Goal: Transaction & Acquisition: Purchase product/service

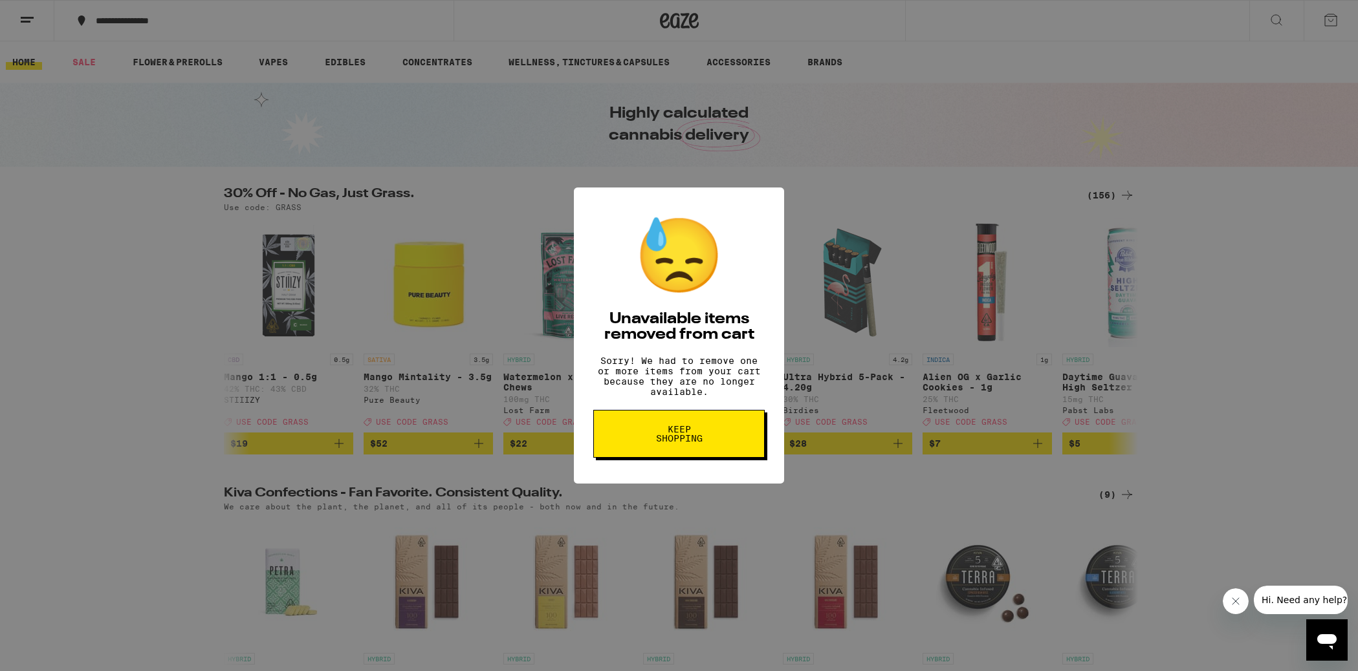
click at [716, 448] on button "Keep Shopping" at bounding box center [678, 434] width 171 height 48
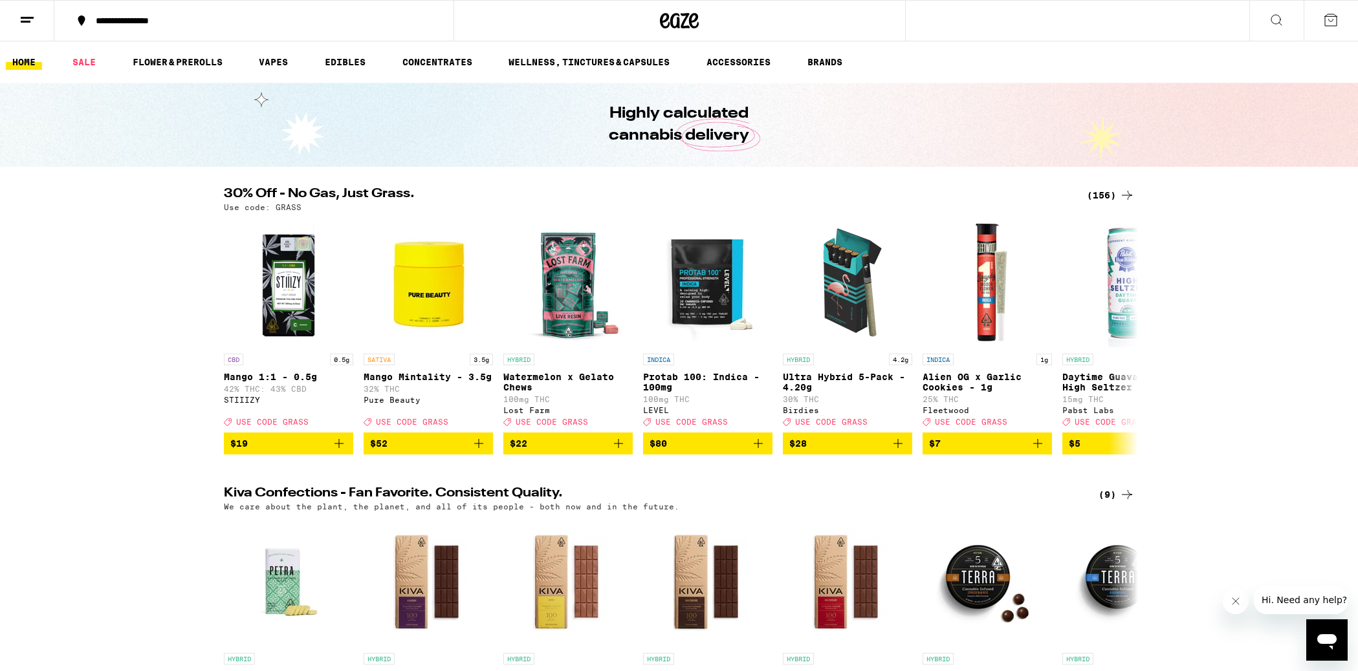
click at [26, 61] on link "HOME" at bounding box center [24, 62] width 36 height 16
click at [1273, 21] on icon at bounding box center [1276, 20] width 16 height 16
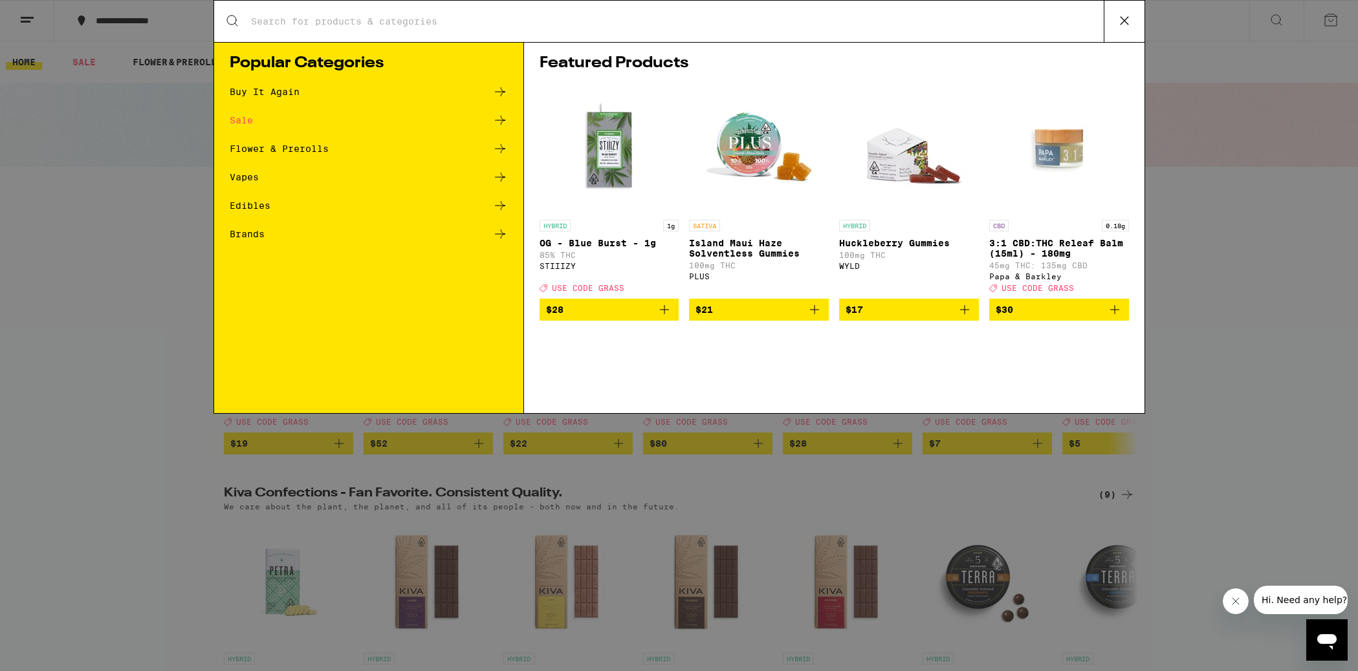
click at [262, 89] on div "Buy It Again" at bounding box center [265, 91] width 70 height 9
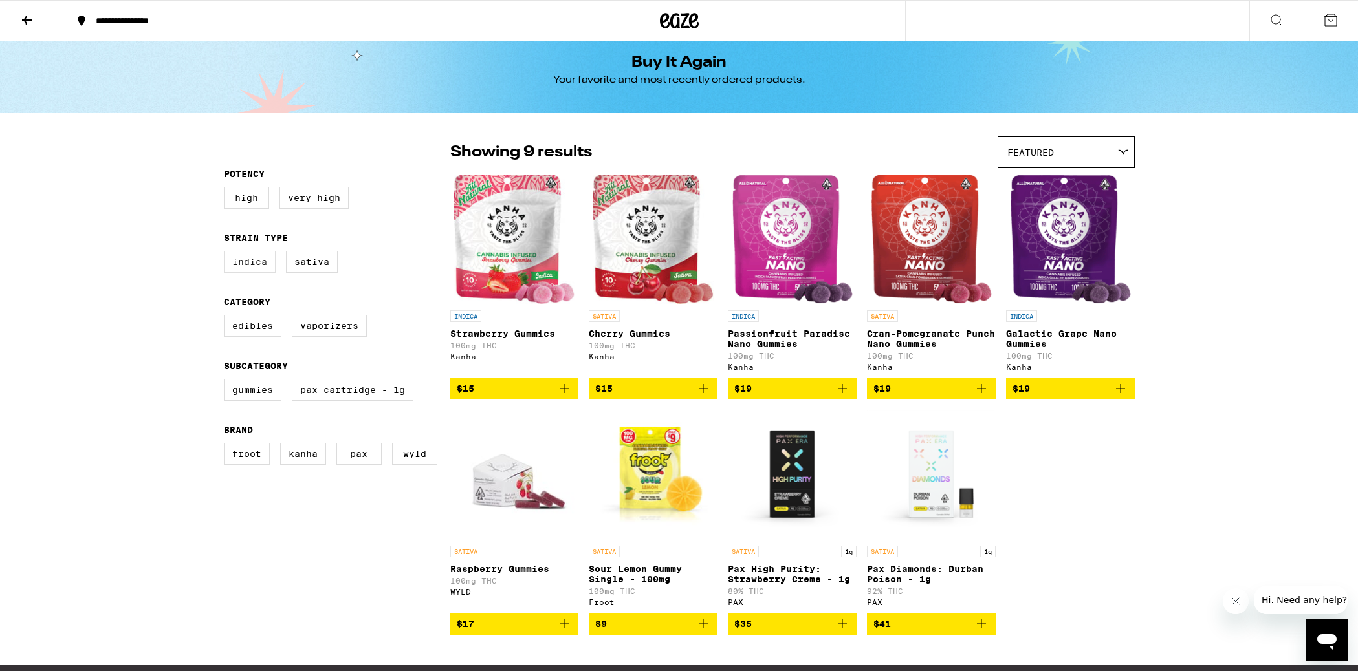
scroll to position [14, 0]
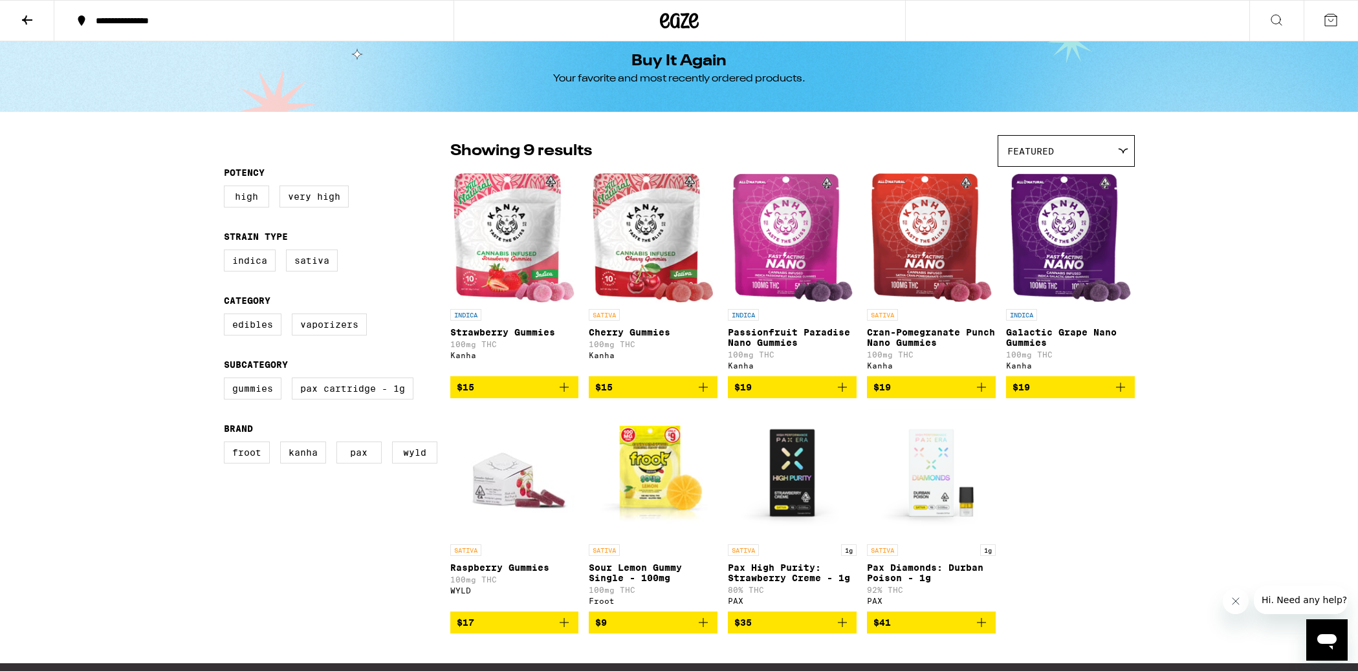
click at [24, 17] on icon at bounding box center [27, 20] width 16 height 16
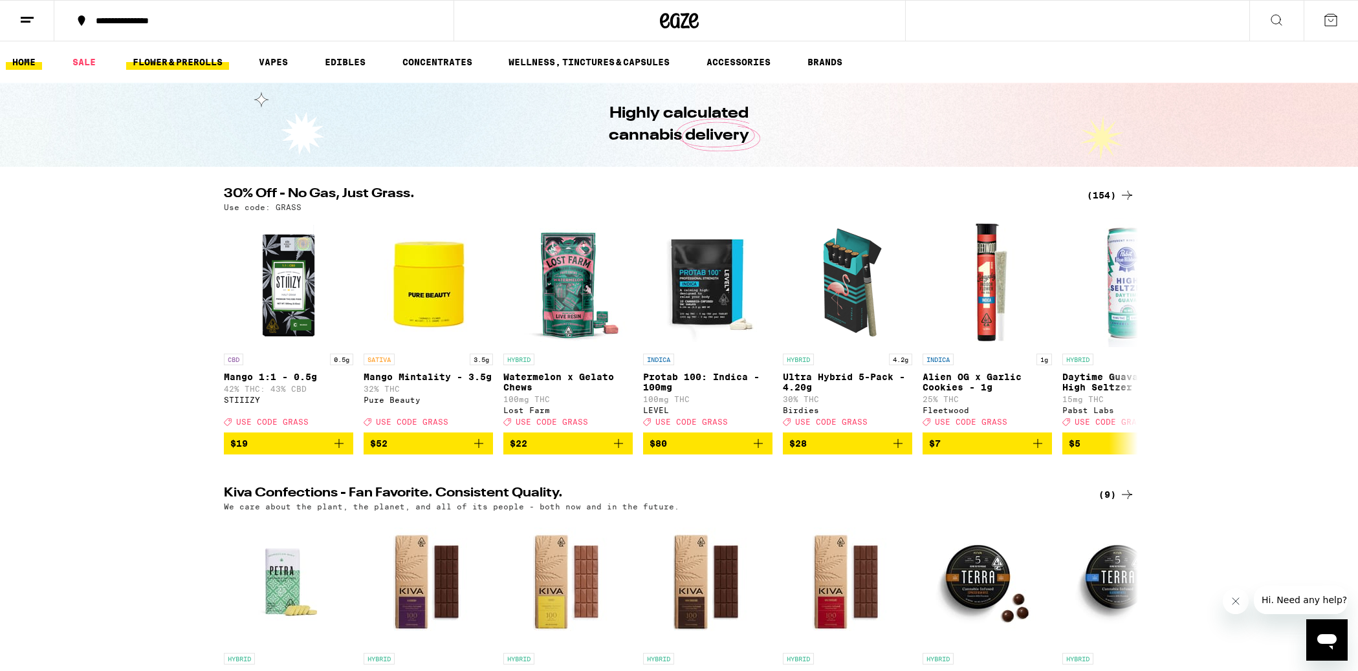
click at [179, 66] on link "FLOWER & PREROLLS" at bounding box center [177, 62] width 103 height 16
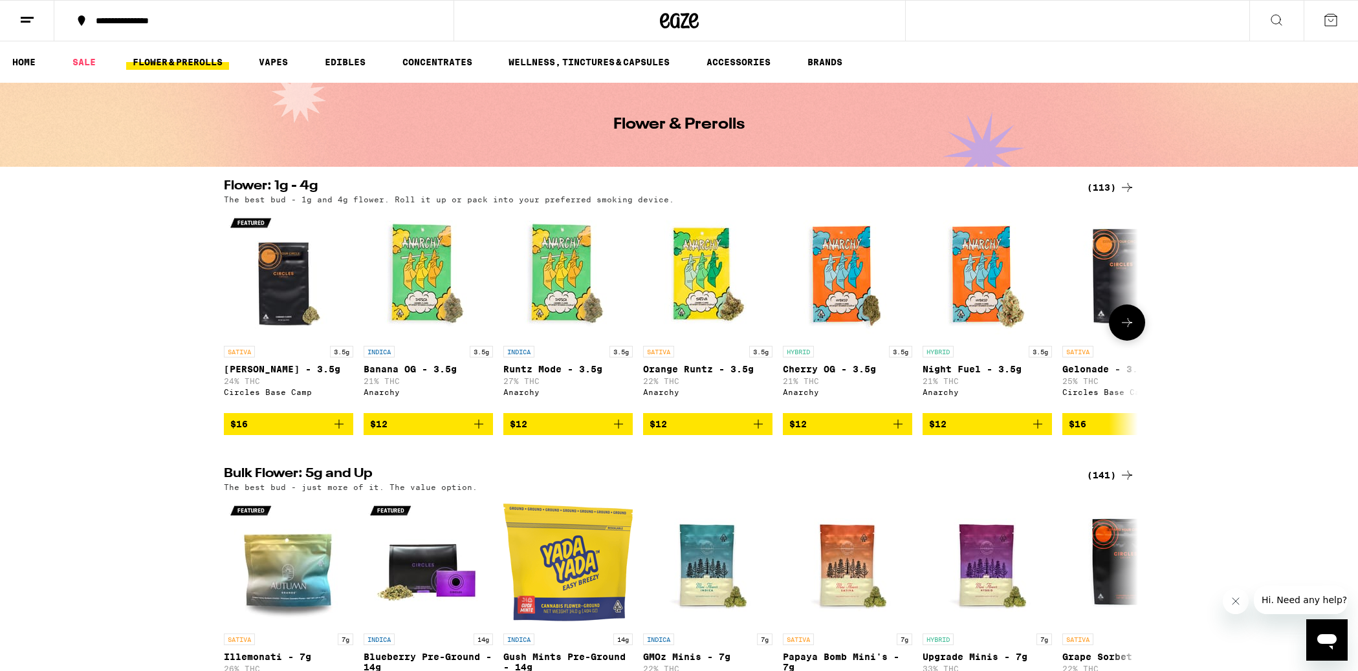
click at [1123, 327] on icon at bounding box center [1127, 323] width 16 height 16
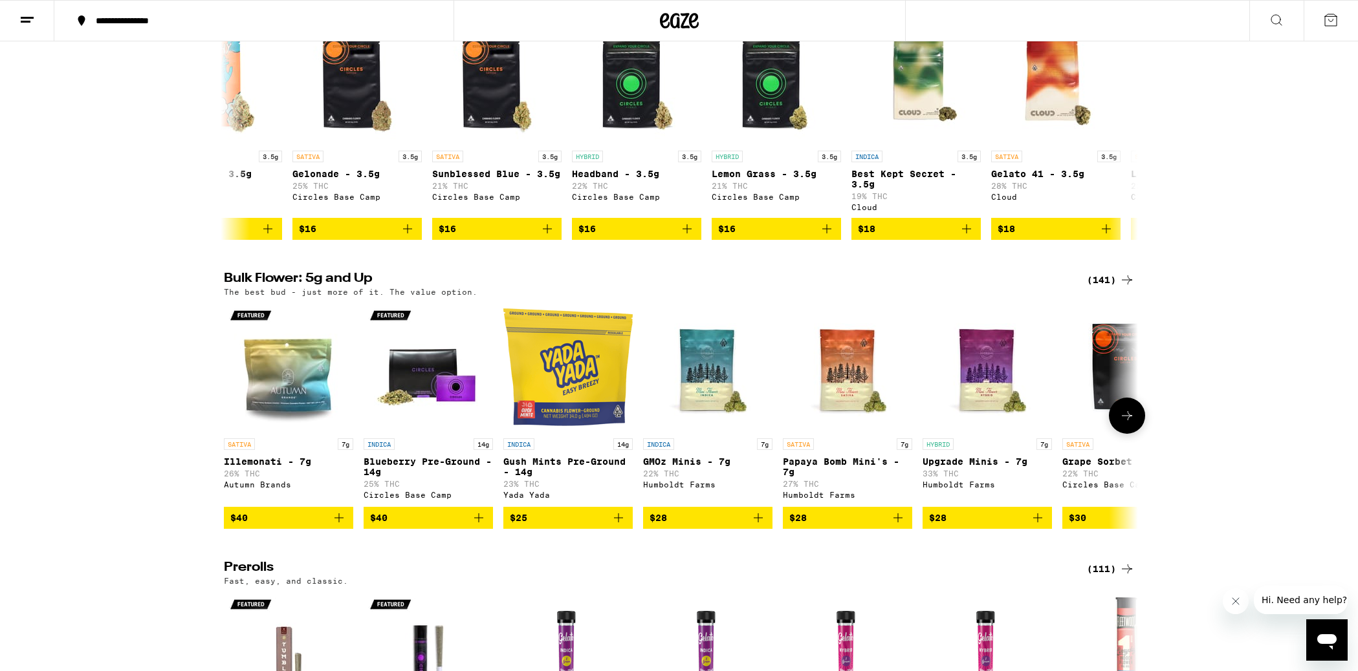
scroll to position [196, 0]
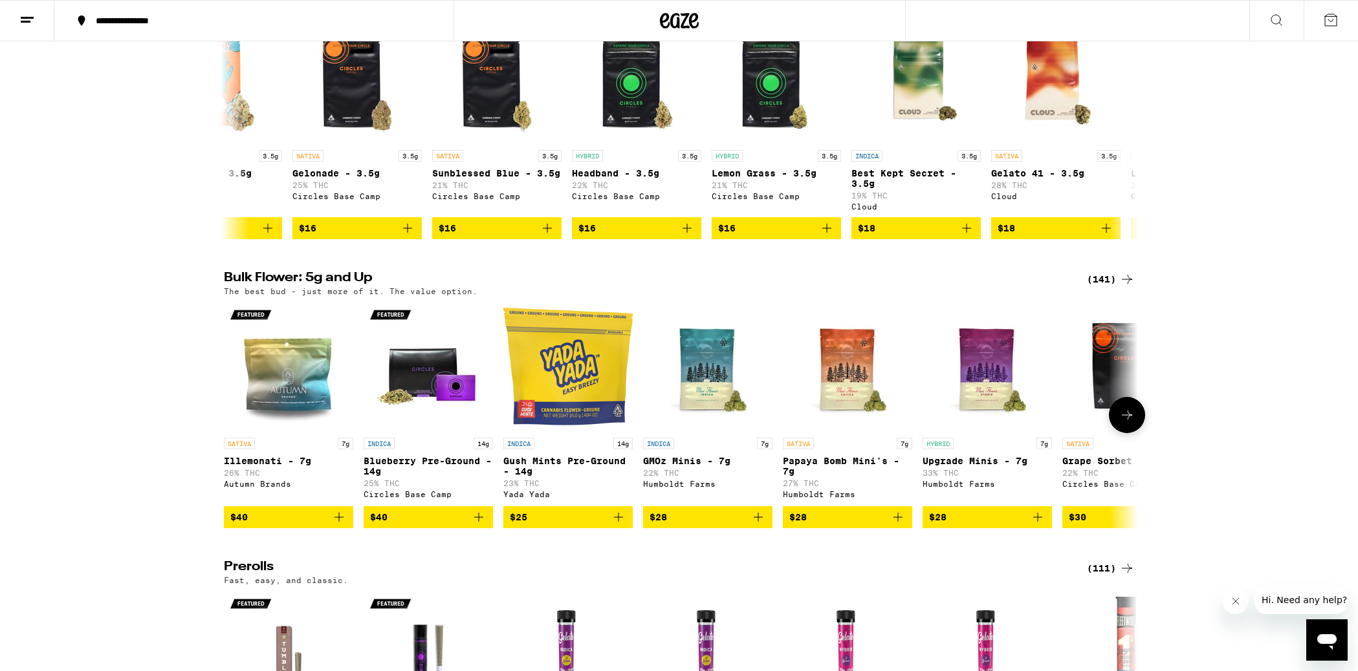
click at [1127, 423] on icon at bounding box center [1127, 415] width 16 height 16
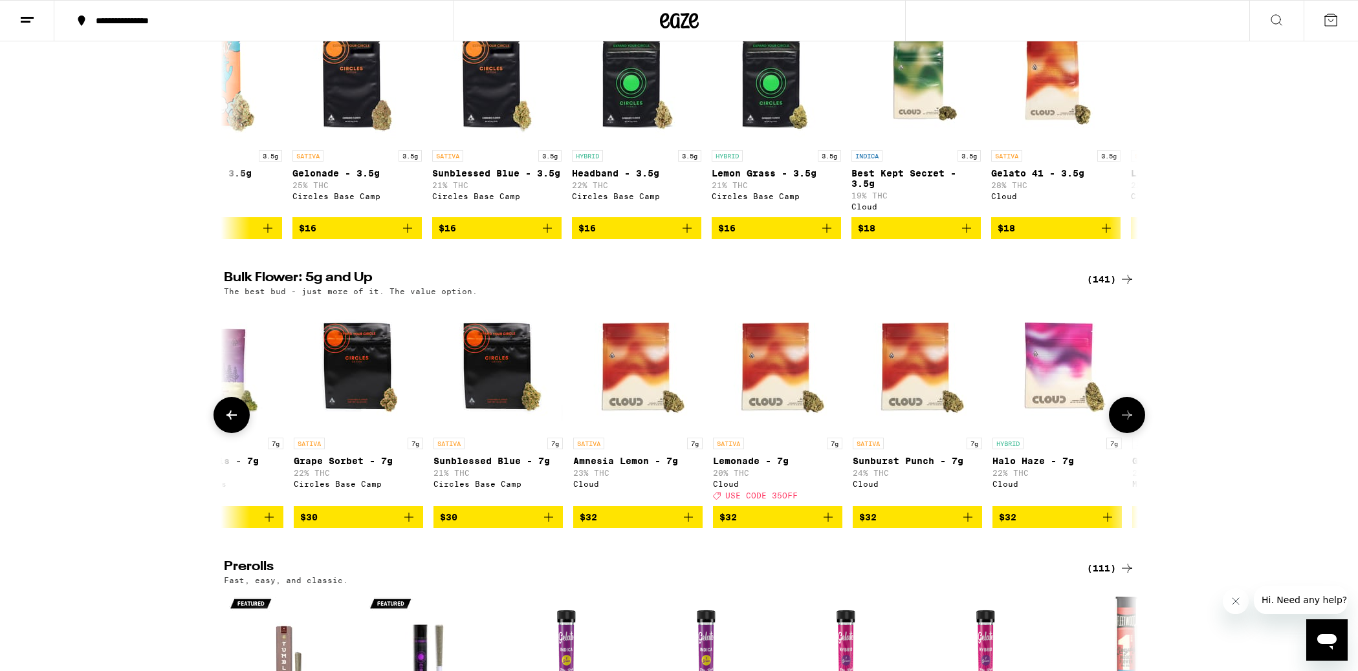
scroll to position [0, 770]
click at [1122, 423] on icon at bounding box center [1127, 415] width 16 height 16
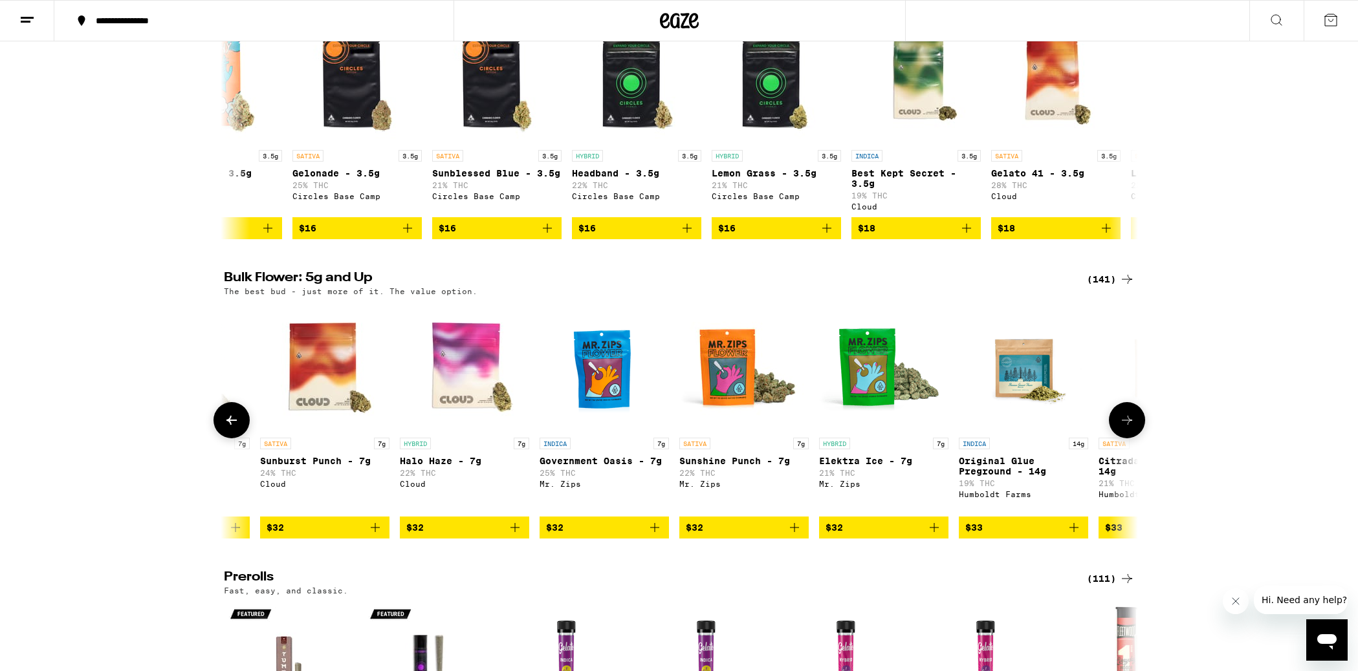
scroll to position [0, 1539]
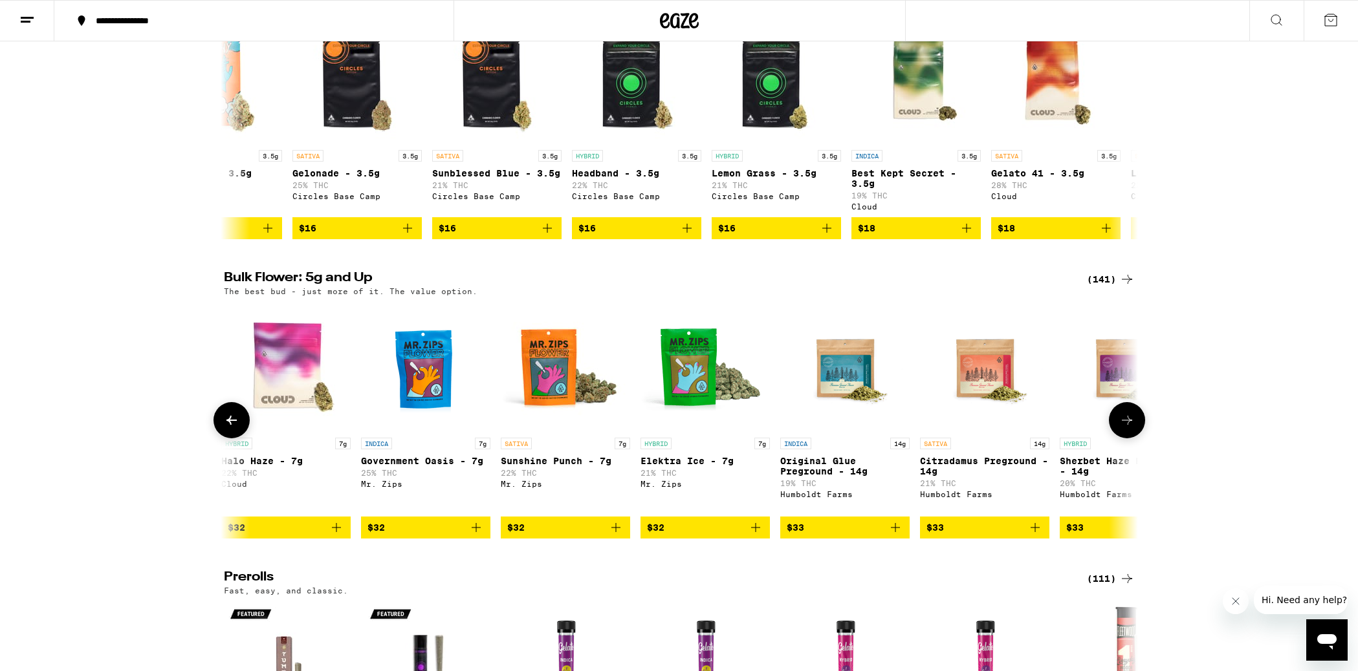
click at [1122, 426] on icon at bounding box center [1127, 421] width 16 height 16
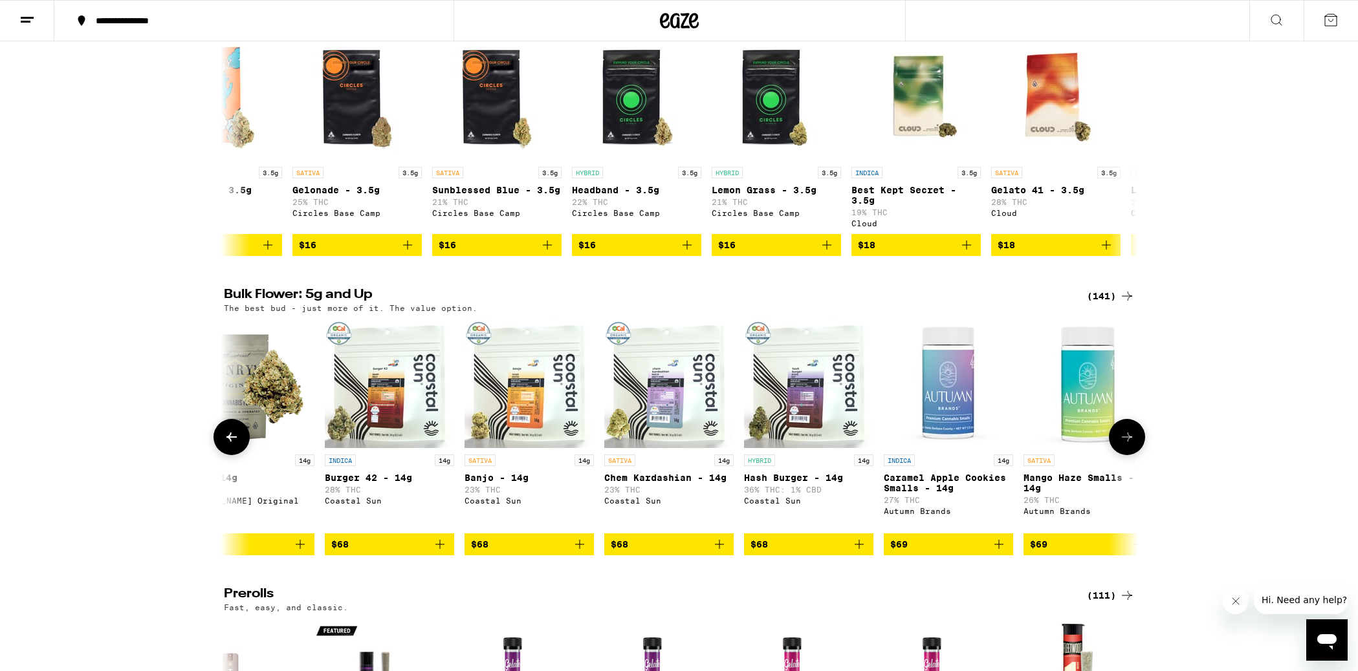
scroll to position [0, 11350]
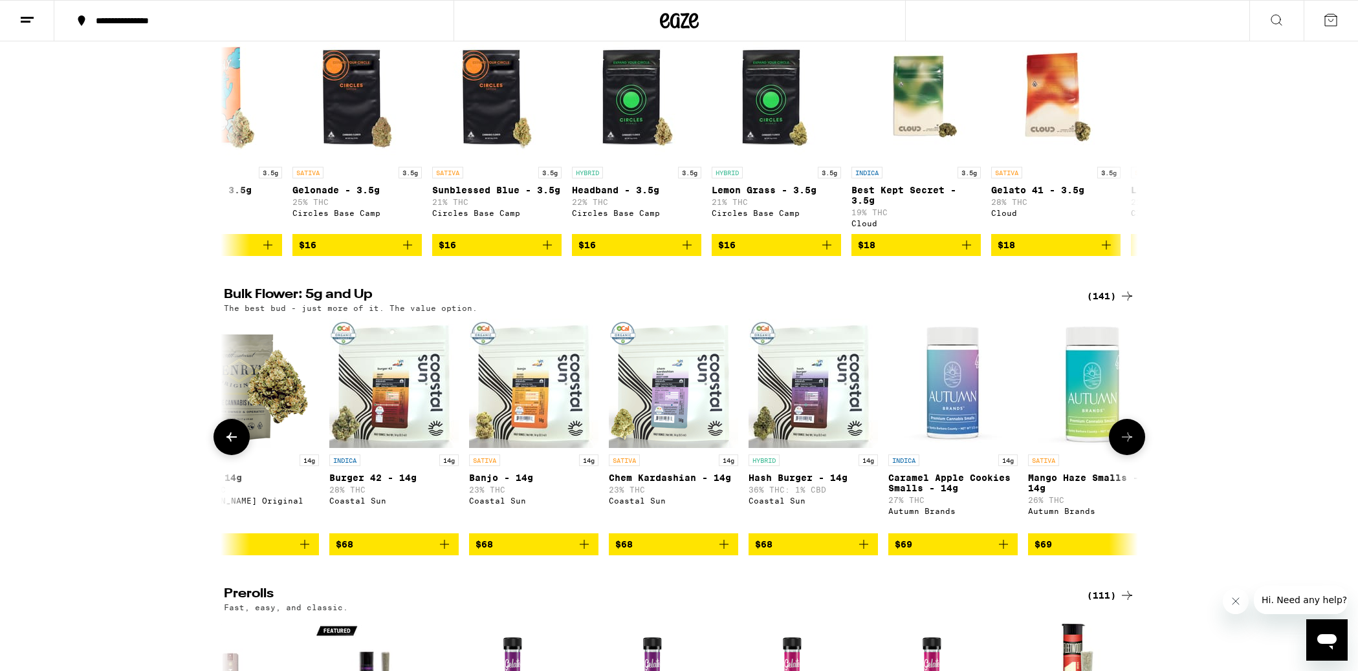
click at [530, 391] on img "Open page for Banjo - 14g from Coastal Sun" at bounding box center [533, 383] width 129 height 129
click at [1126, 445] on icon at bounding box center [1127, 437] width 16 height 16
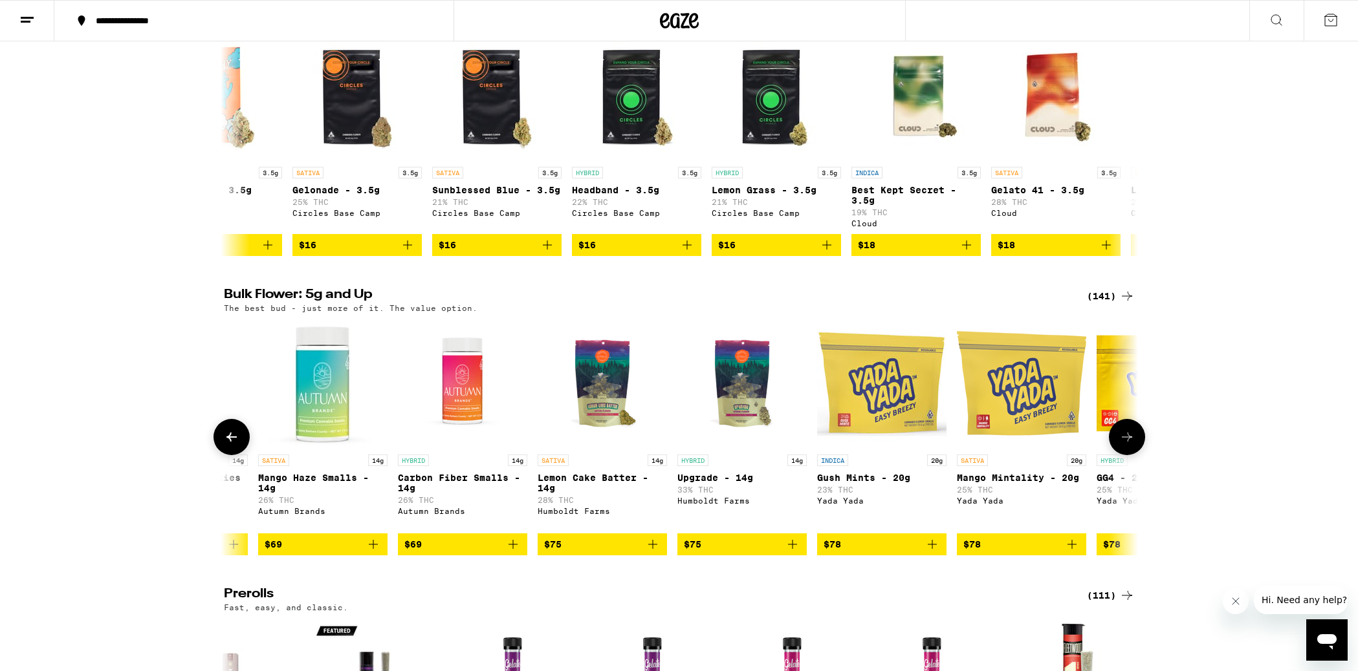
click at [1126, 445] on icon at bounding box center [1127, 437] width 16 height 16
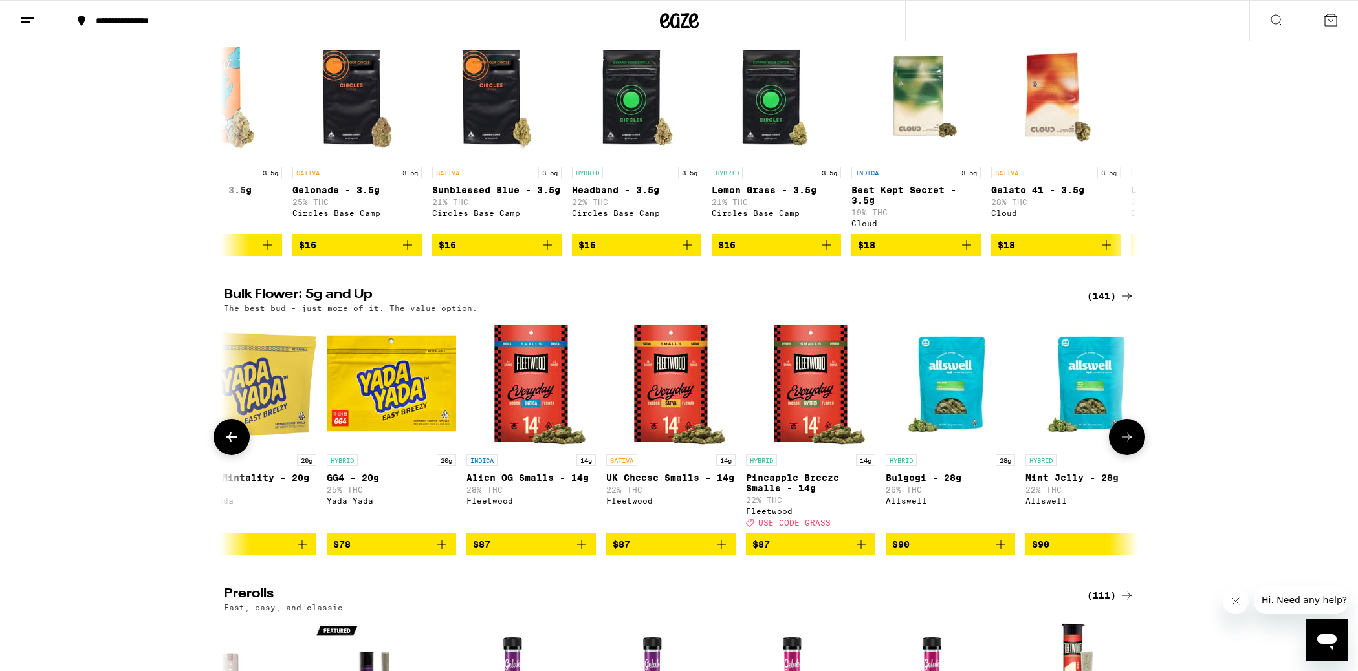
click at [1126, 445] on icon at bounding box center [1127, 437] width 16 height 16
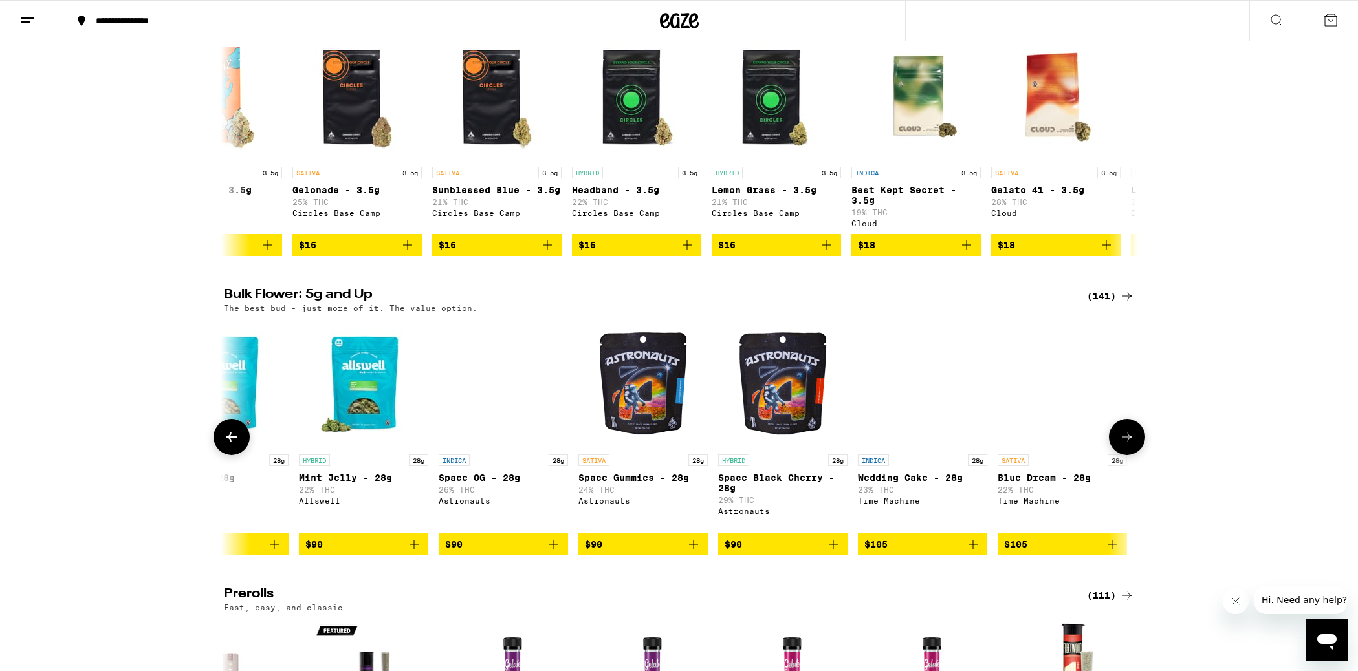
scroll to position [0, 13659]
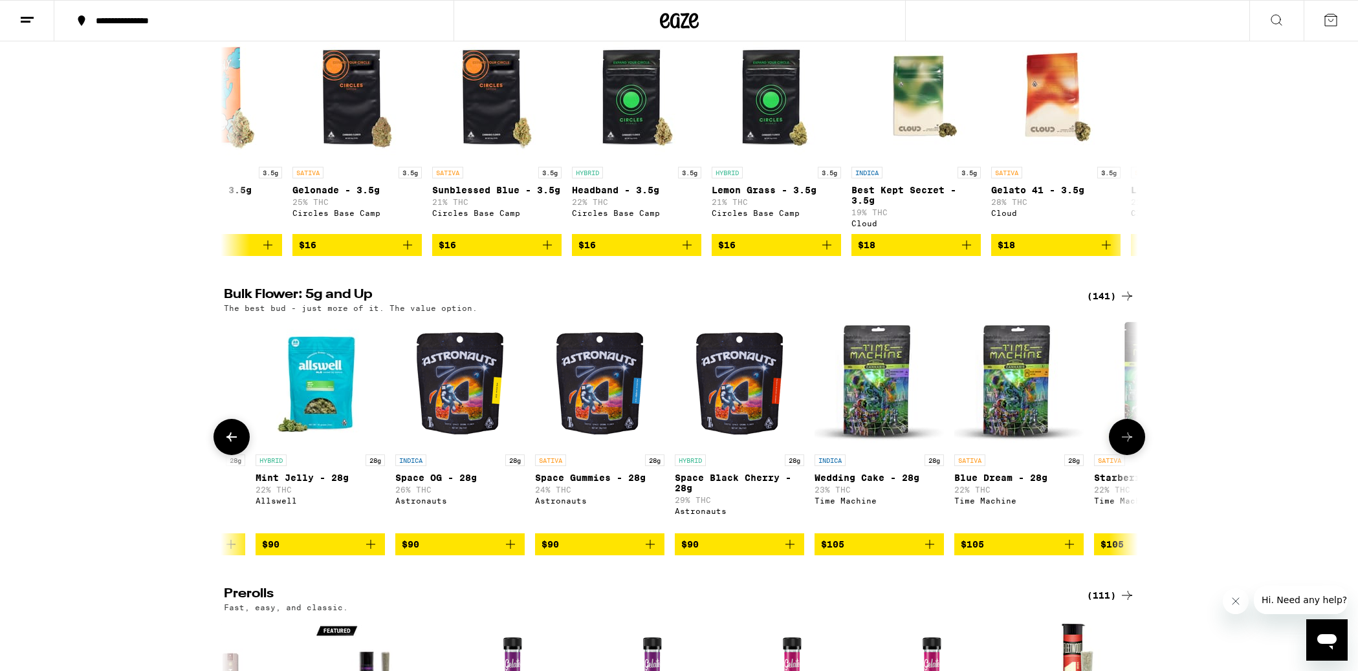
click at [1126, 445] on icon at bounding box center [1127, 437] width 16 height 16
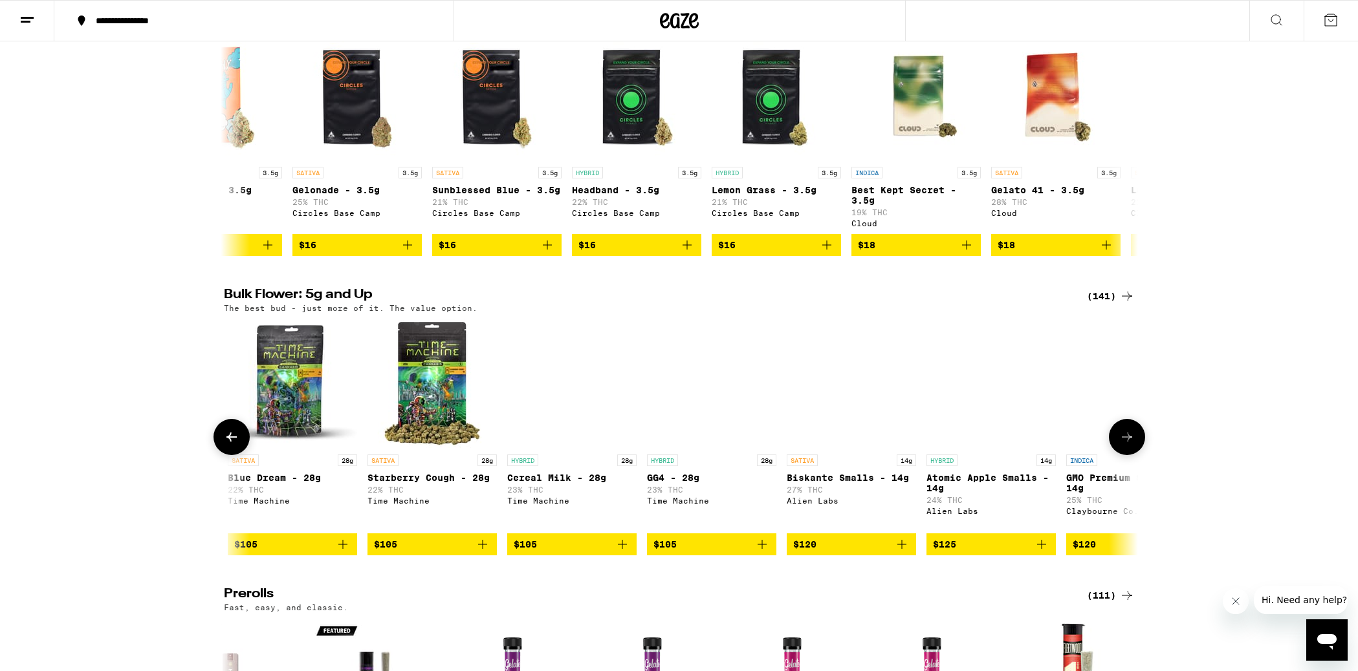
scroll to position [0, 14429]
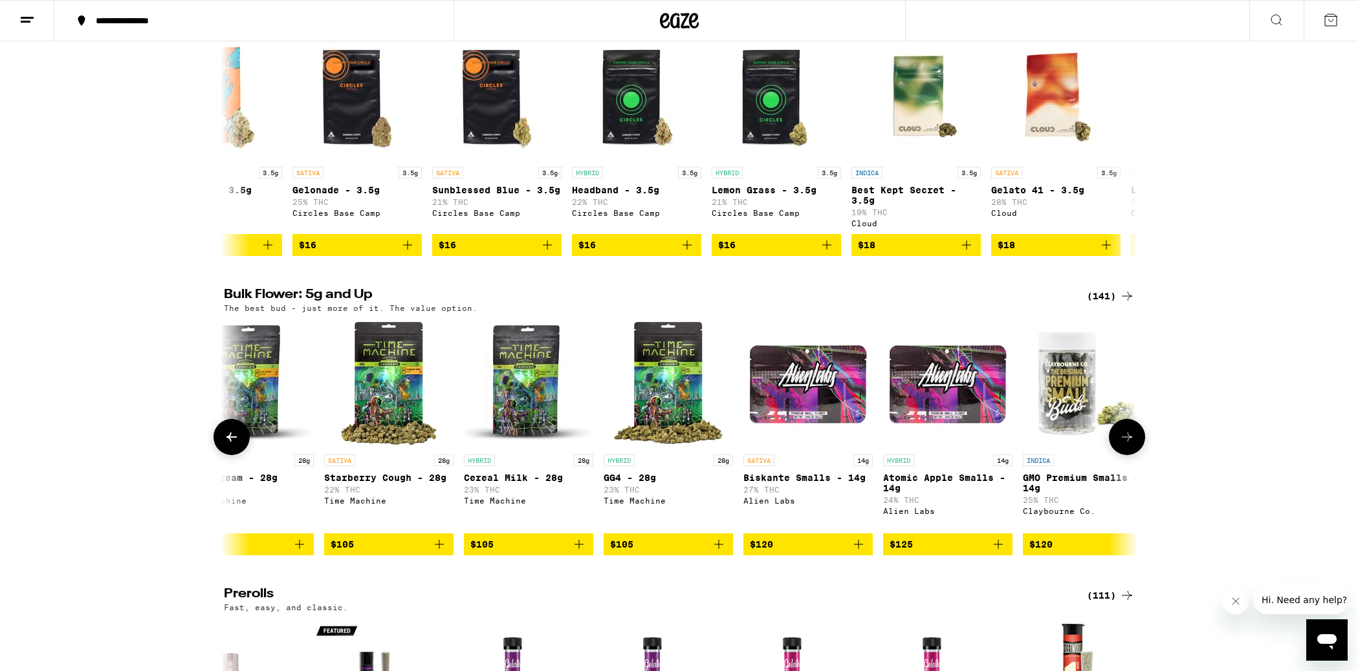
click at [1126, 445] on icon at bounding box center [1127, 437] width 16 height 16
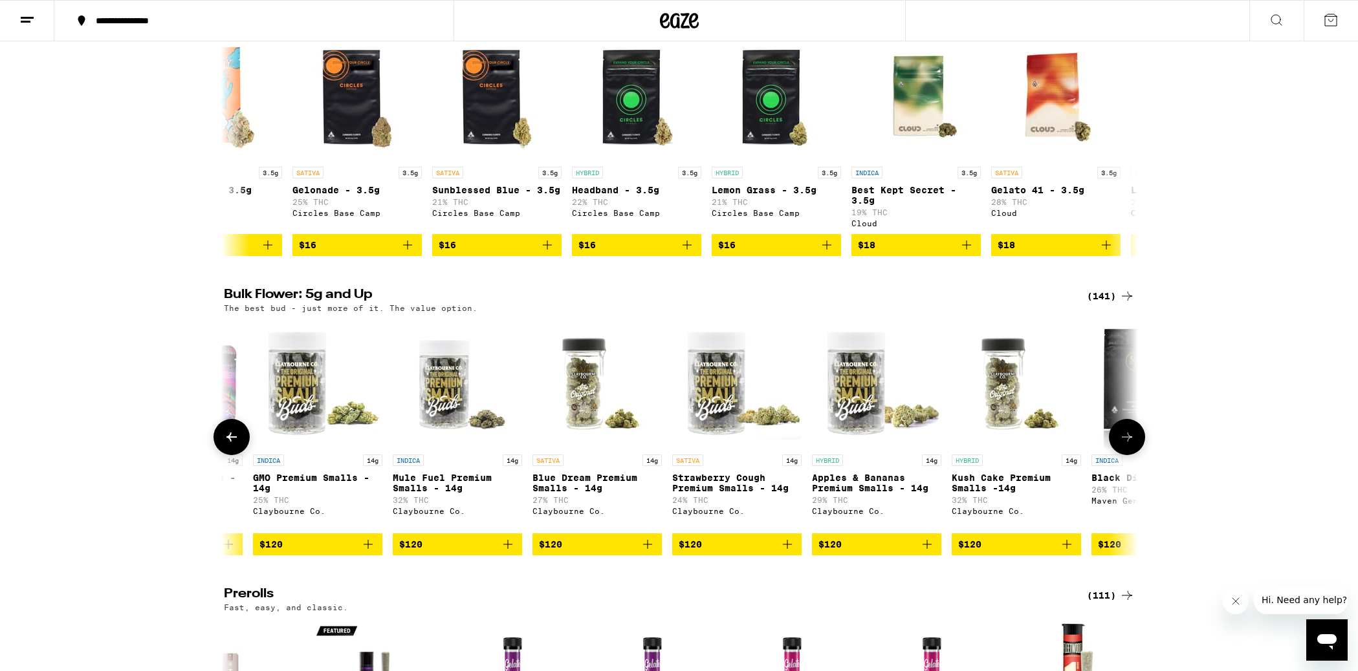
click at [1126, 445] on icon at bounding box center [1127, 437] width 16 height 16
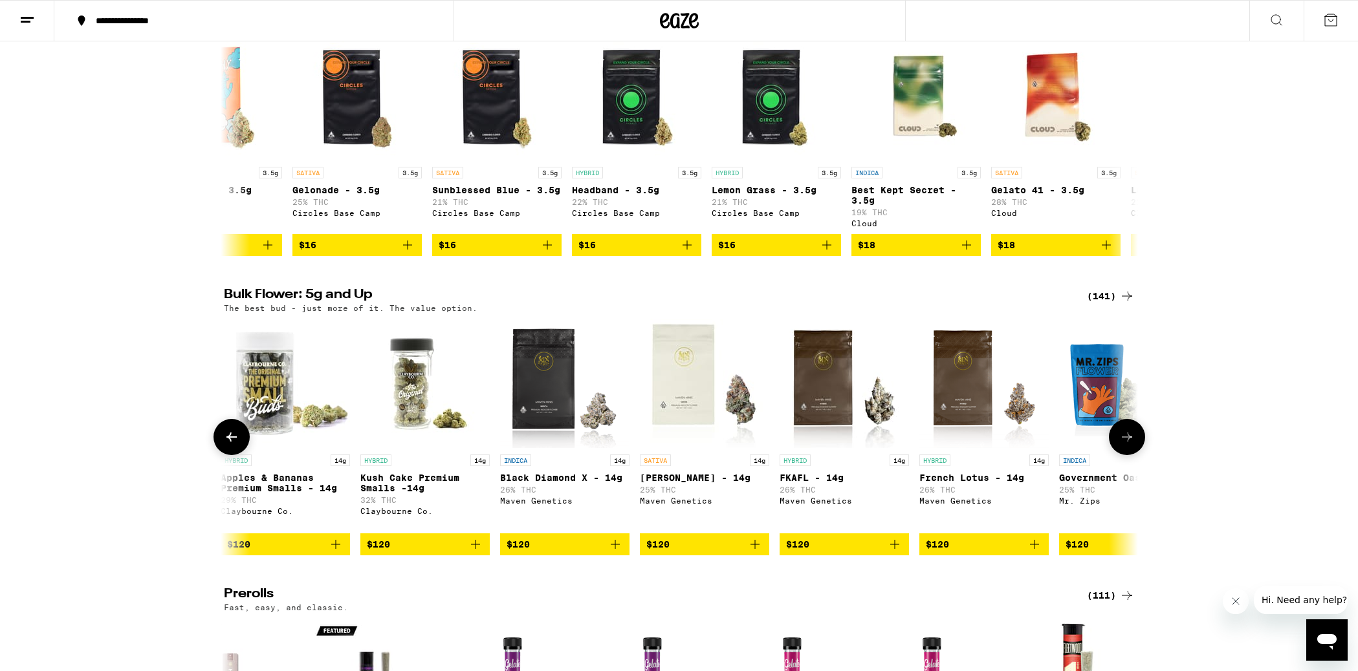
scroll to position [0, 15968]
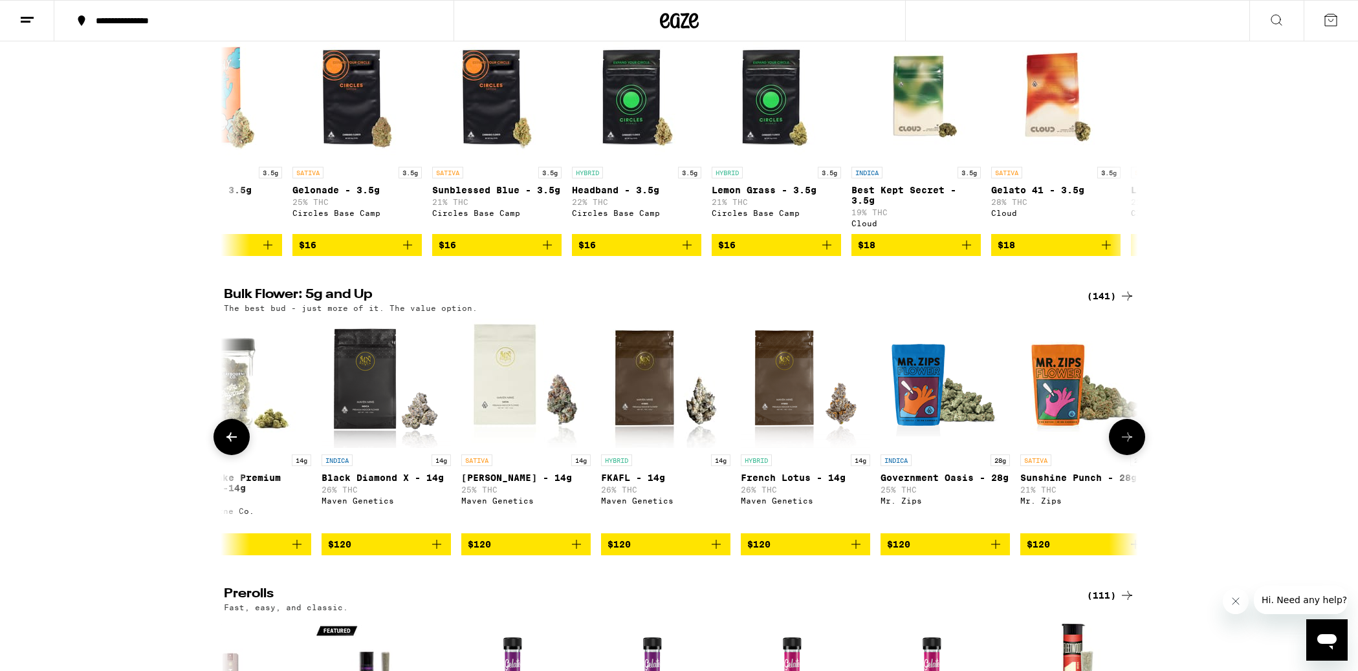
click at [1126, 445] on icon at bounding box center [1127, 437] width 16 height 16
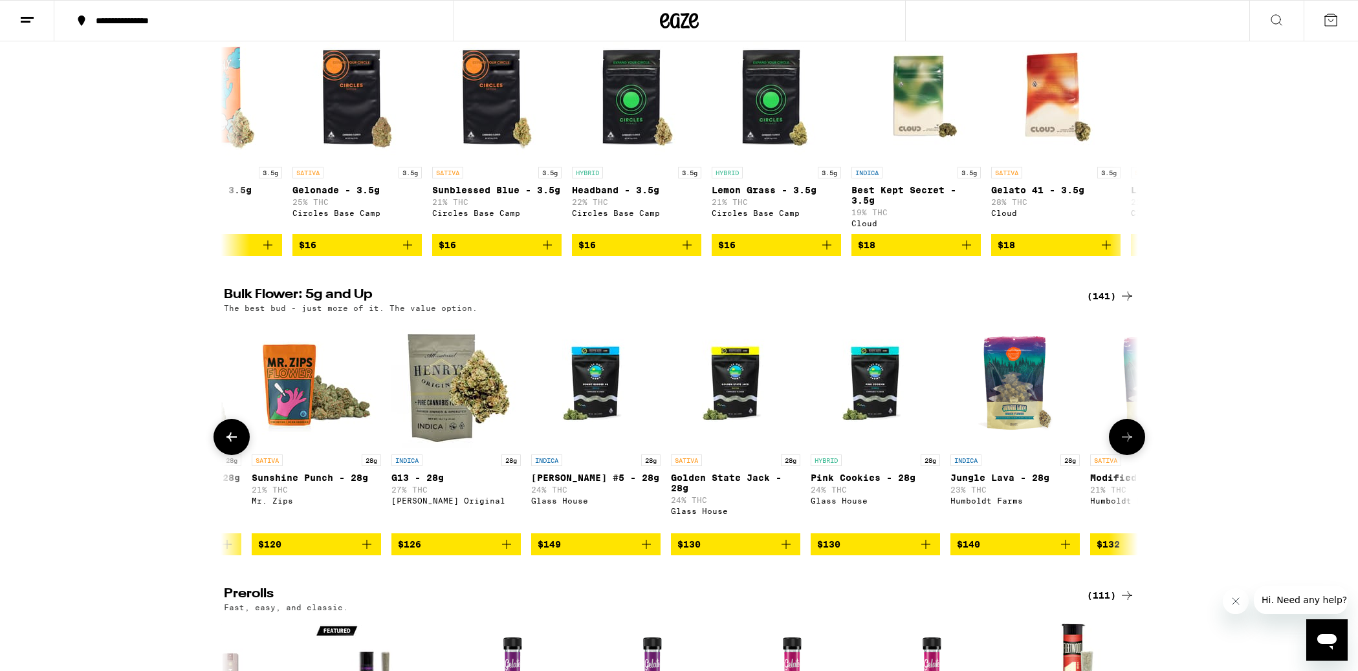
scroll to position [0, 16737]
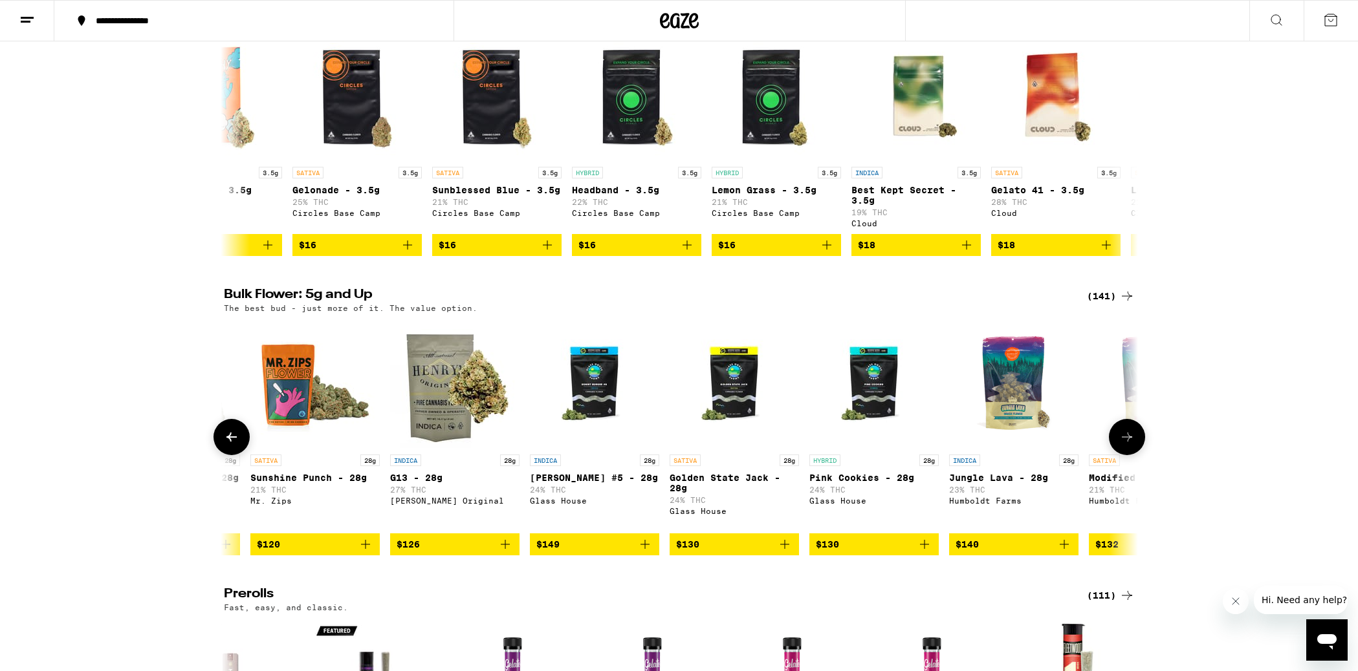
click at [1126, 445] on icon at bounding box center [1127, 437] width 16 height 16
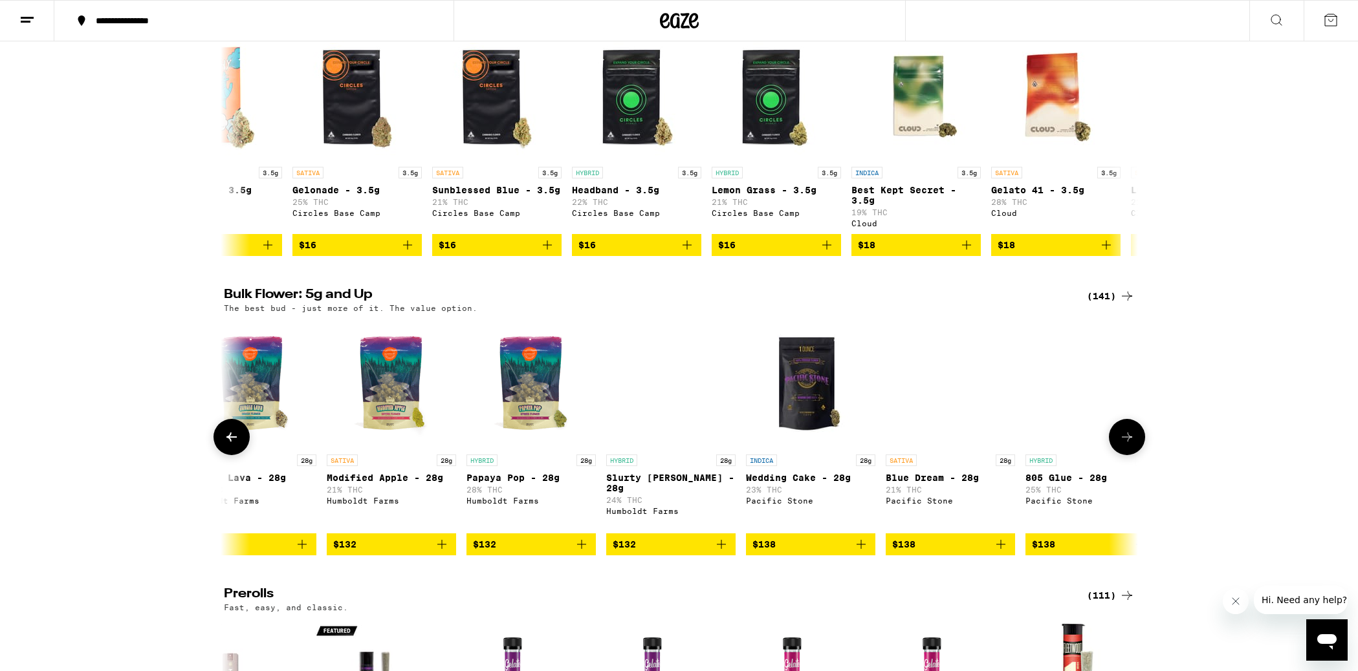
scroll to position [0, 17507]
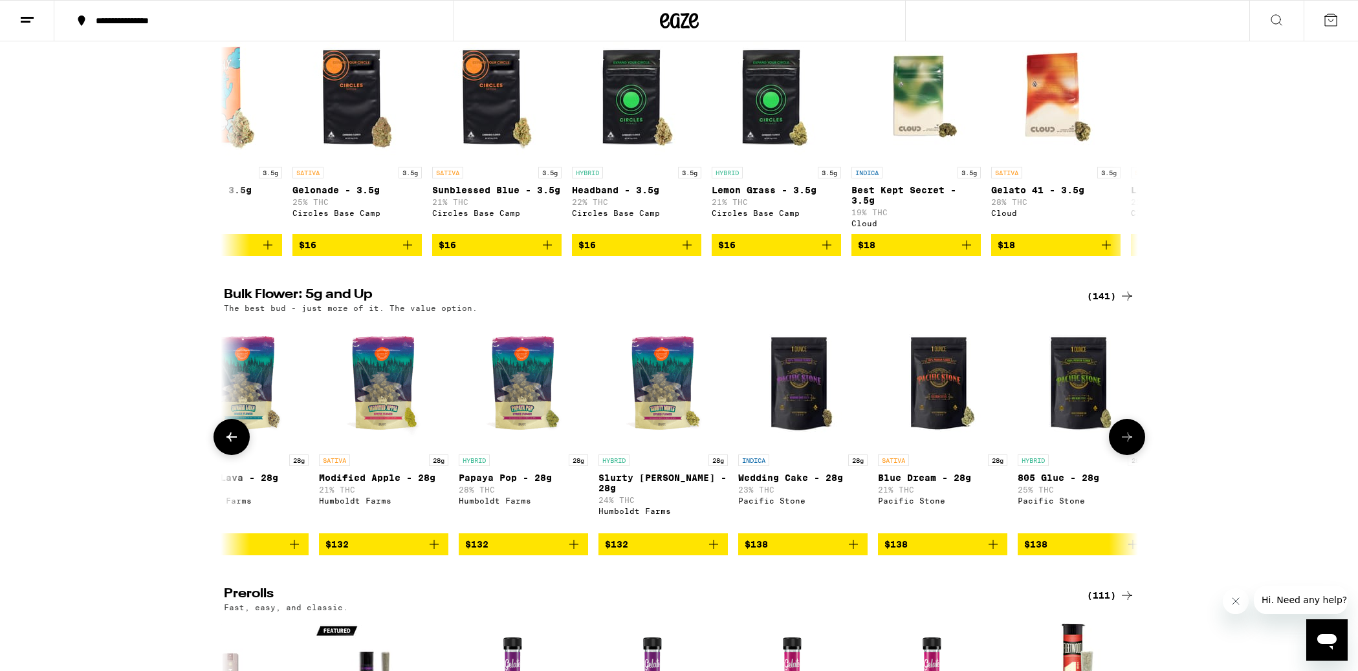
click at [1125, 445] on icon at bounding box center [1127, 437] width 16 height 16
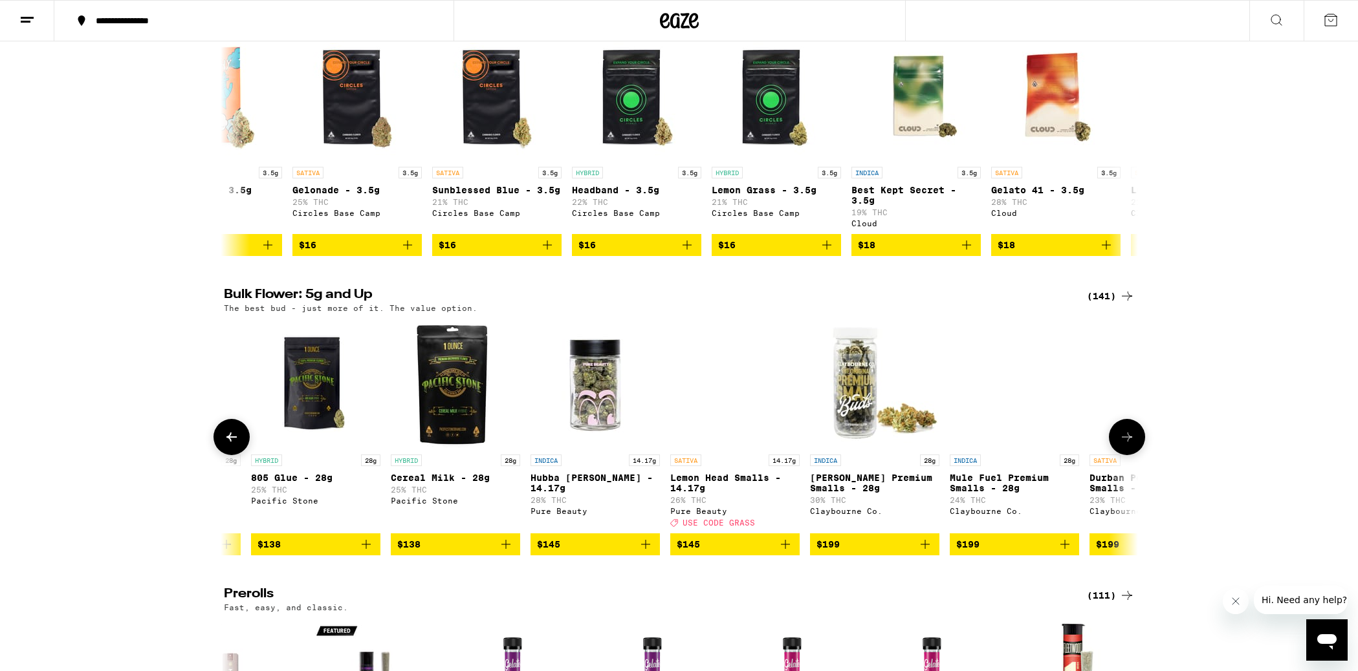
scroll to position [0, 18277]
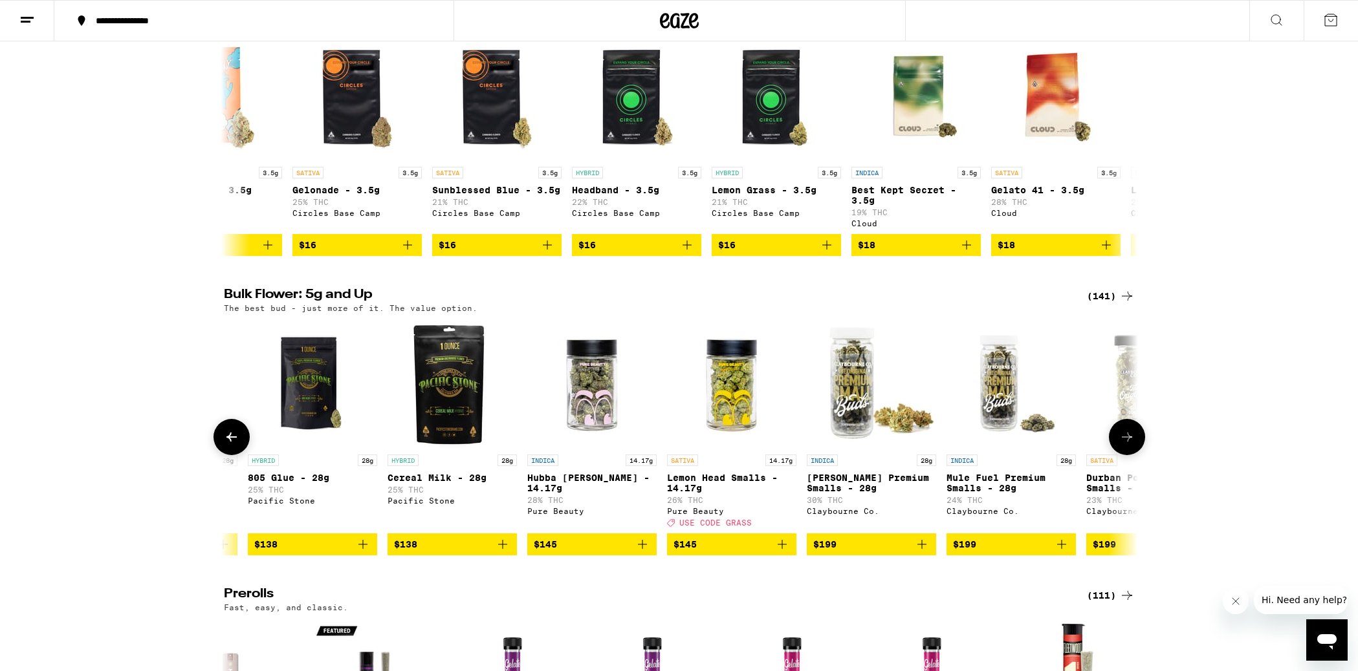
click at [1125, 445] on icon at bounding box center [1127, 437] width 16 height 16
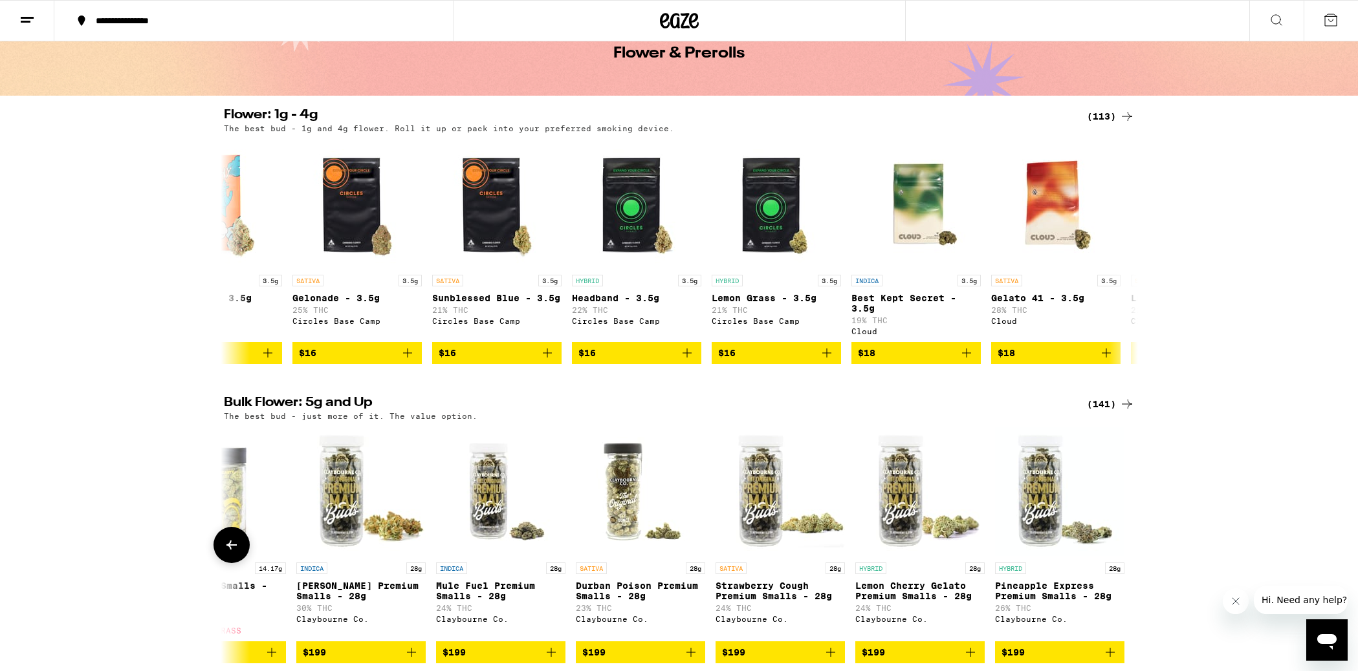
scroll to position [74, 0]
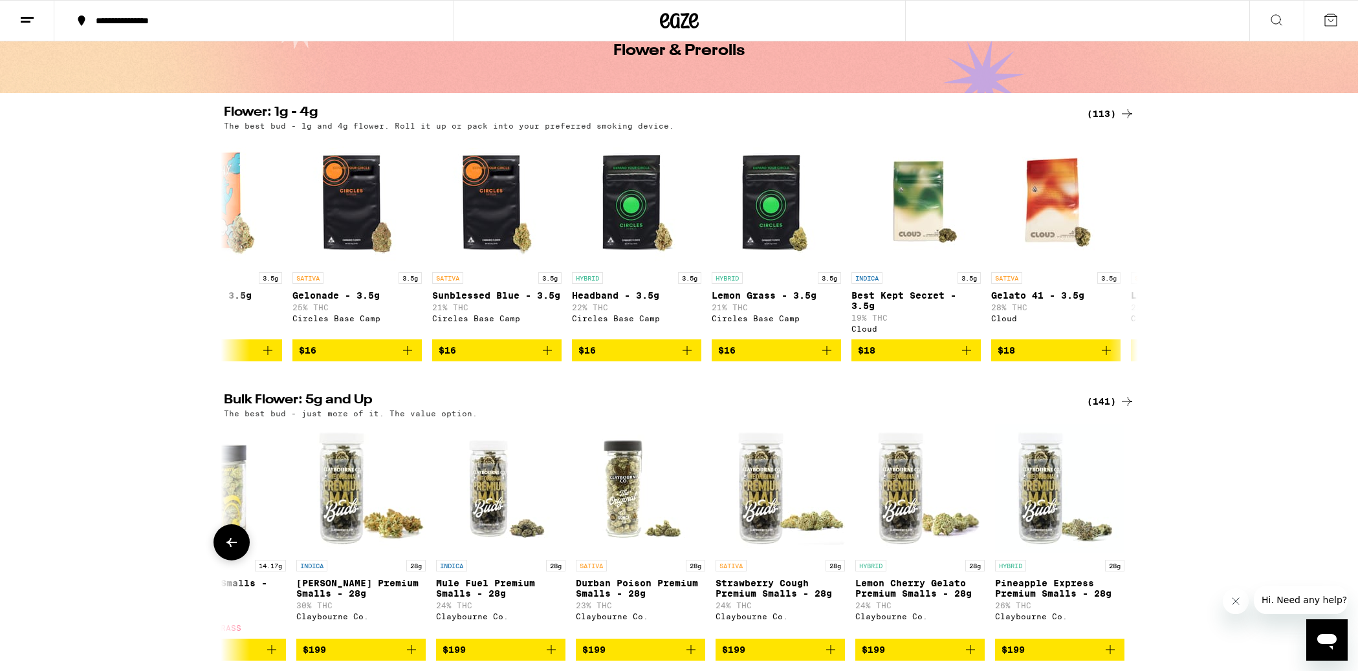
click at [230, 547] on icon at bounding box center [231, 542] width 10 height 9
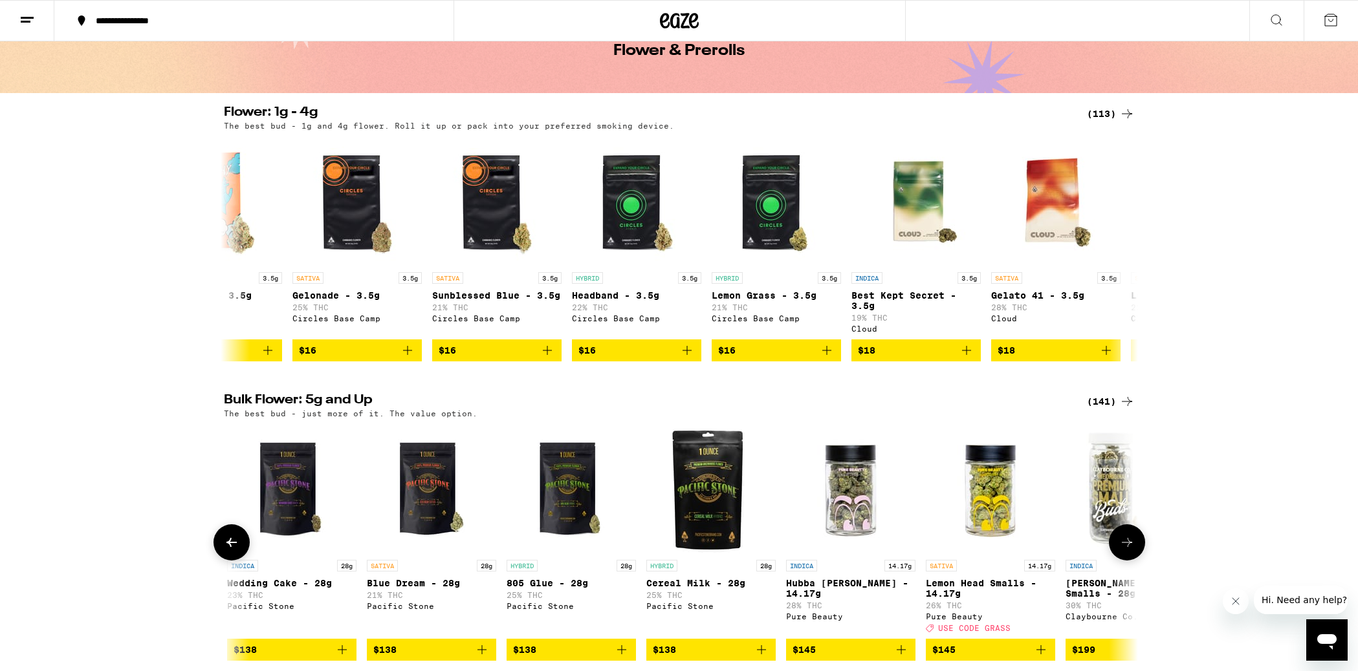
scroll to position [0, 18017]
click at [232, 550] on icon at bounding box center [232, 543] width 16 height 16
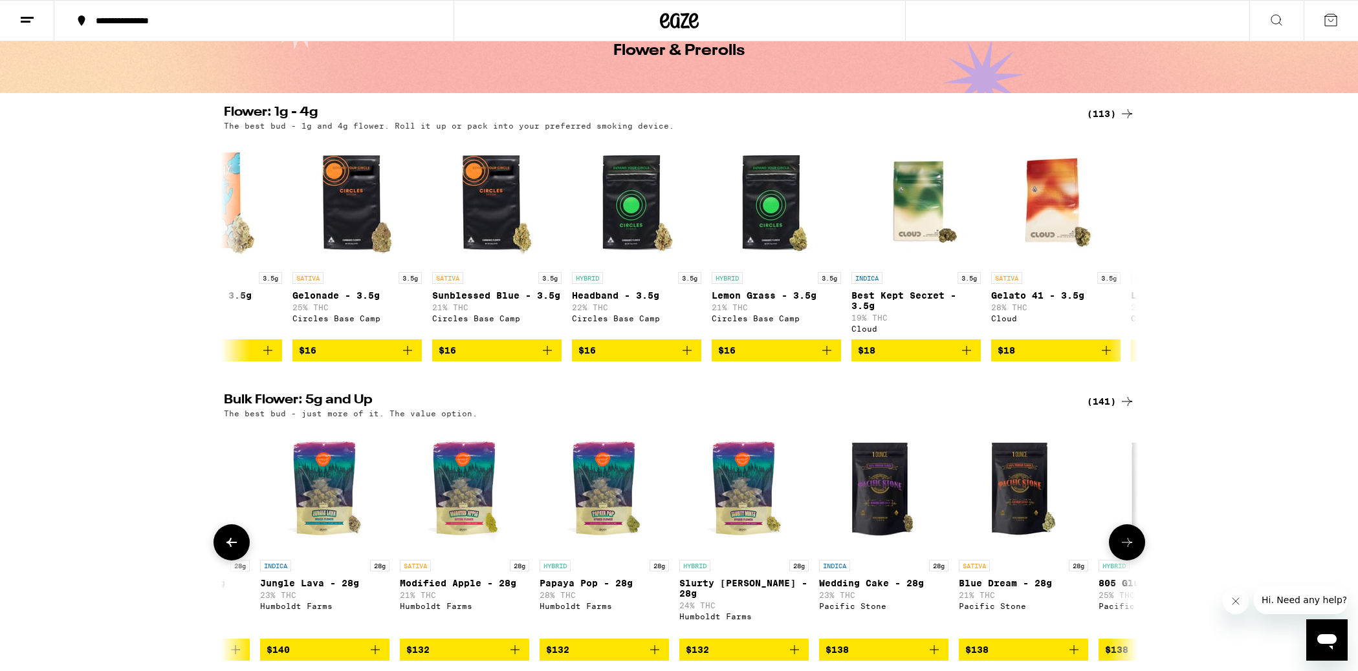
scroll to position [0, 17248]
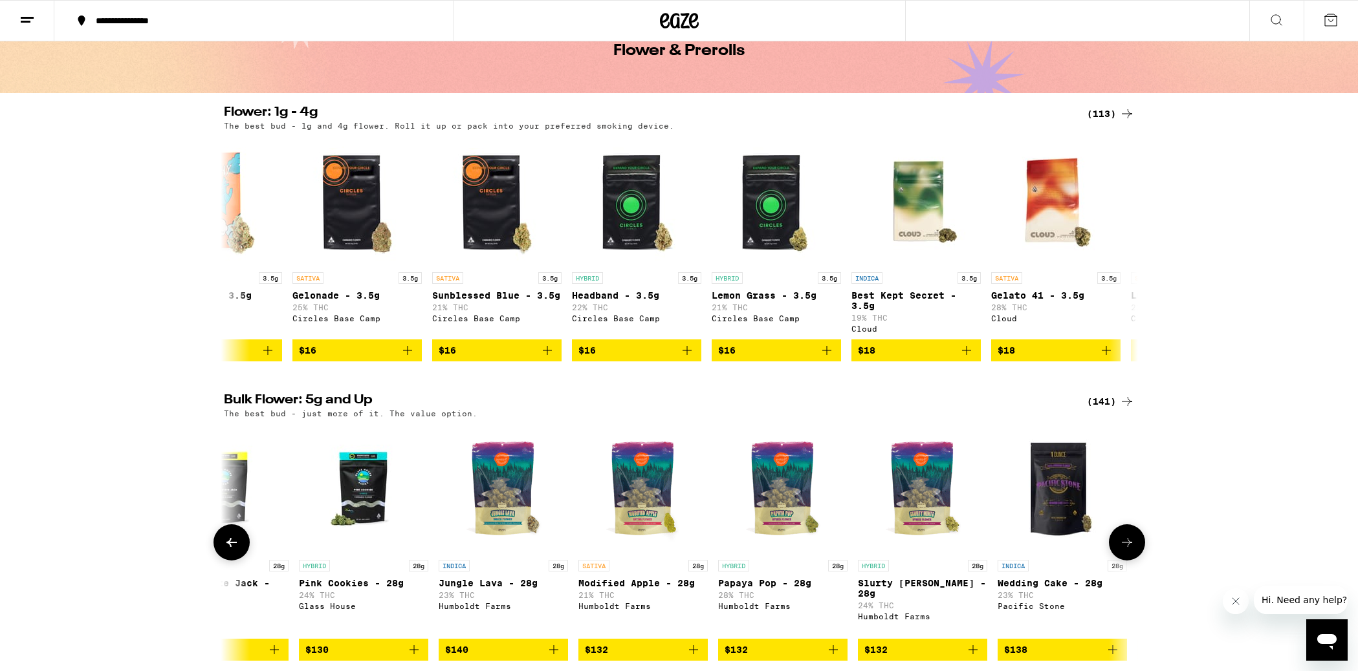
click at [233, 550] on icon at bounding box center [232, 543] width 16 height 16
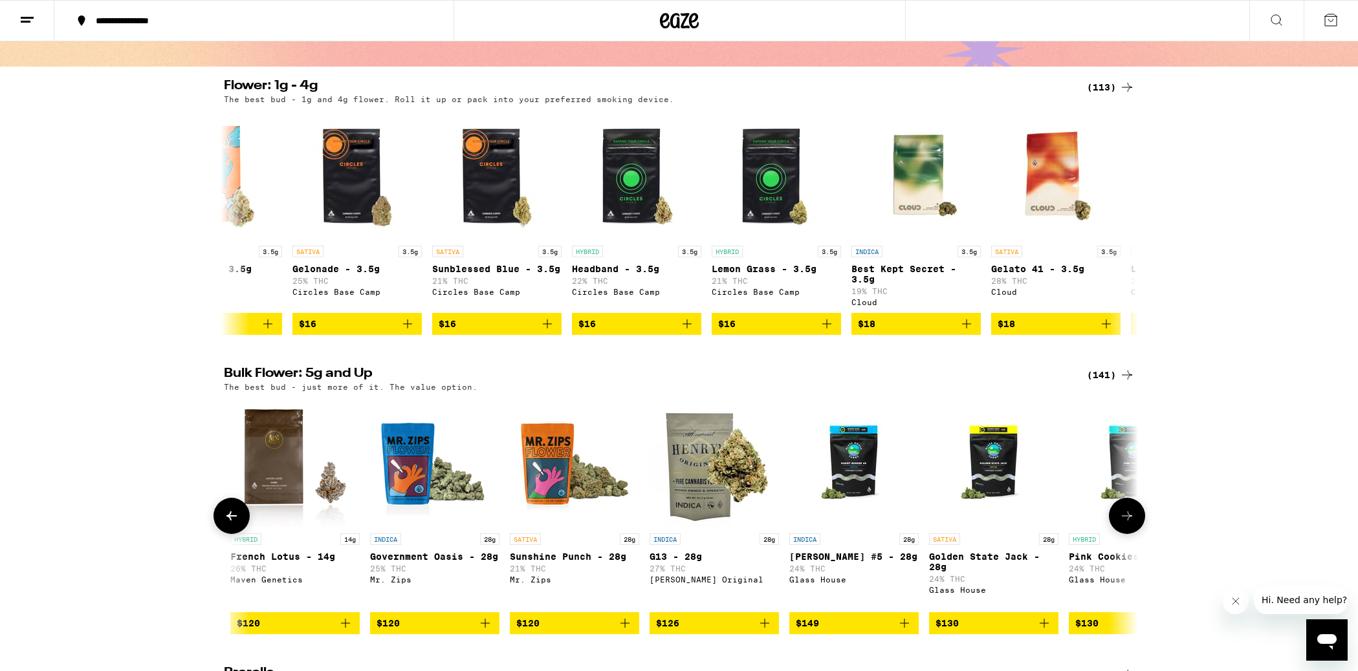
scroll to position [106, 0]
